Goal: Information Seeking & Learning: Learn about a topic

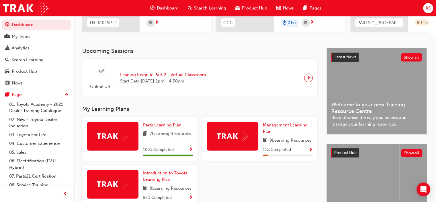
scroll to position [26, 0]
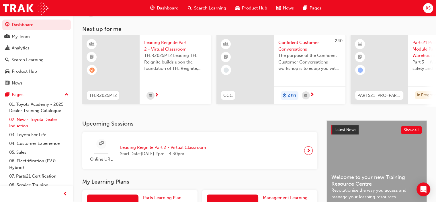
click at [21, 126] on link "02. New - Toyota Dealer Induction" at bounding box center [39, 122] width 64 height 15
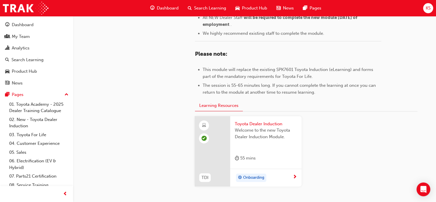
scroll to position [312, 0]
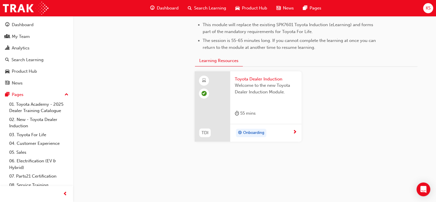
click at [295, 130] on span "next-icon" at bounding box center [295, 132] width 4 height 5
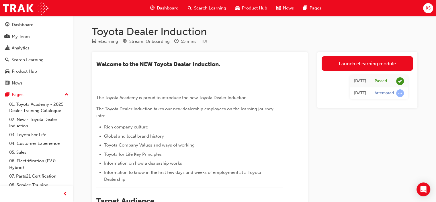
click at [422, 98] on div "Toyota Dealer Induction eLearning Stream: Onboarding 55 mins TDI ​Welcome to th…" at bounding box center [255, 201] width 344 height 352
click at [320, 95] on div "Launch eLearning module [DATE] Passed [DATE] Attempted" at bounding box center [367, 80] width 100 height 56
click at [310, 48] on div "Toyota Dealer Induction eLearning Stream: Onboarding 55 mins TDI ​Welcome to th…" at bounding box center [255, 201] width 344 height 352
click at [424, 9] on div "KS" at bounding box center [428, 8] width 10 height 10
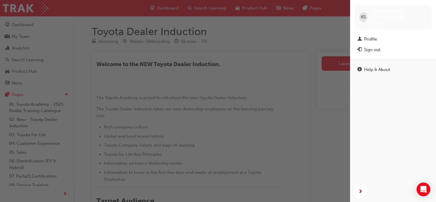
click at [365, 14] on span "KS" at bounding box center [363, 17] width 5 height 7
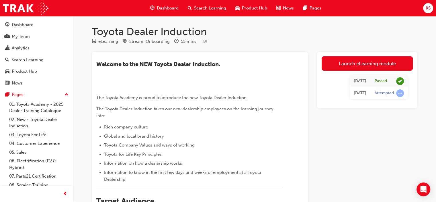
click at [316, 38] on div "eLearning Stream: Onboarding 55 mins TDI" at bounding box center [255, 42] width 326 height 9
click at [311, 60] on div "​Welcome to the NEW Toyota Dealer Induction. ﻿ The Toyota Academy is proud to i…" at bounding box center [255, 205] width 326 height 307
click at [163, 8] on span "Dashboard" at bounding box center [168, 8] width 22 height 7
